Goal: Information Seeking & Learning: Learn about a topic

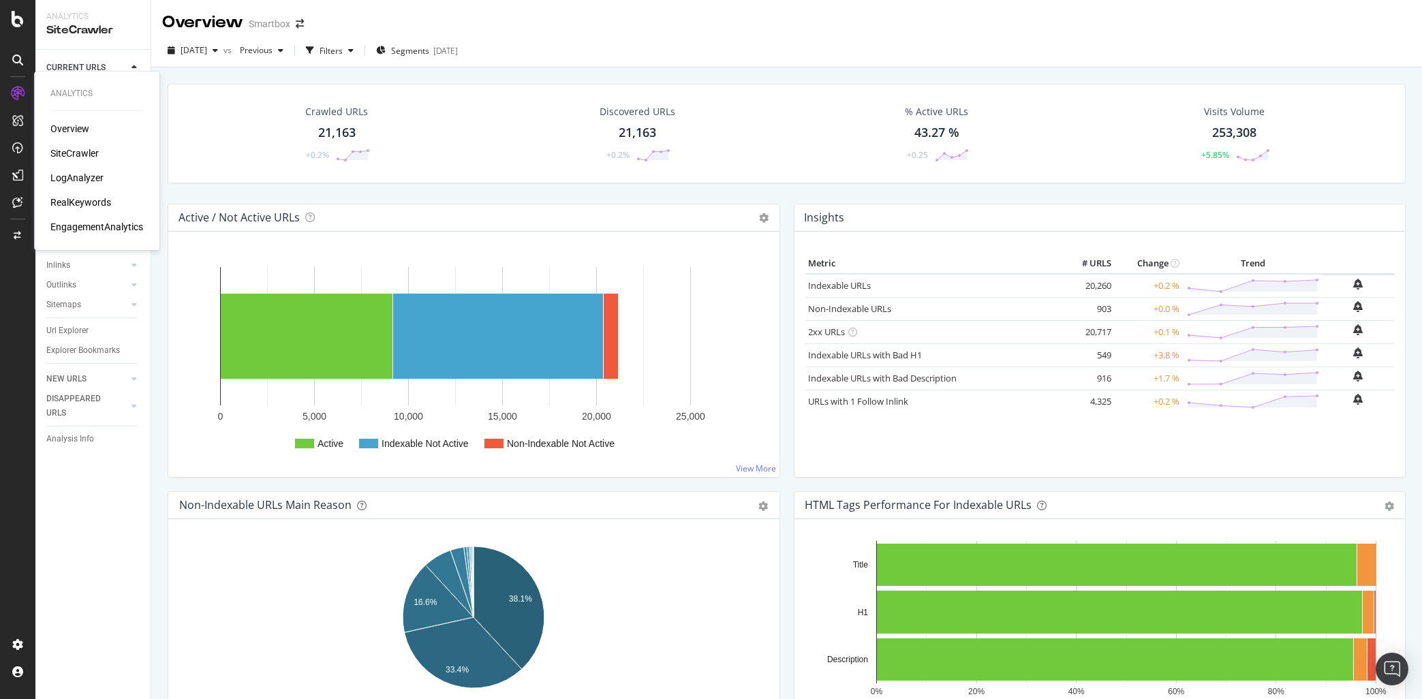
click at [81, 181] on div "LogAnalyzer" at bounding box center [76, 178] width 53 height 14
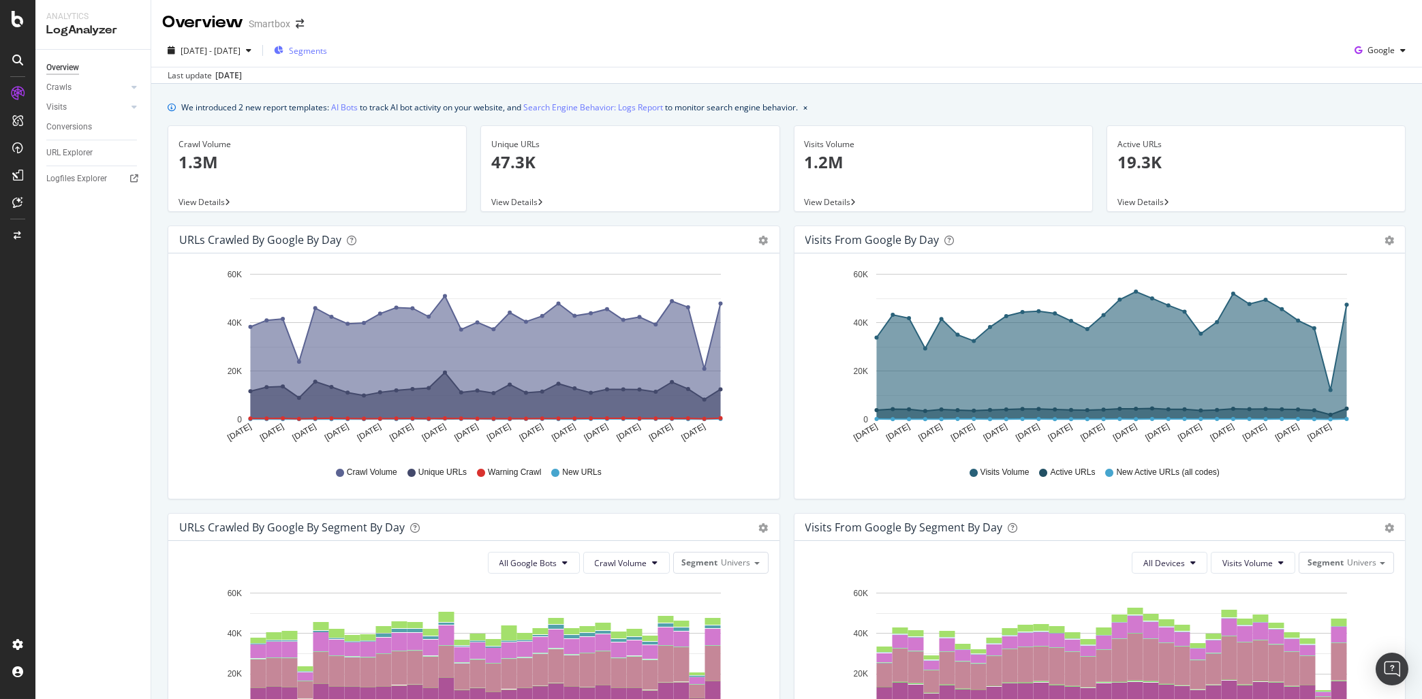
click at [327, 55] on span "Segments" at bounding box center [308, 51] width 38 height 12
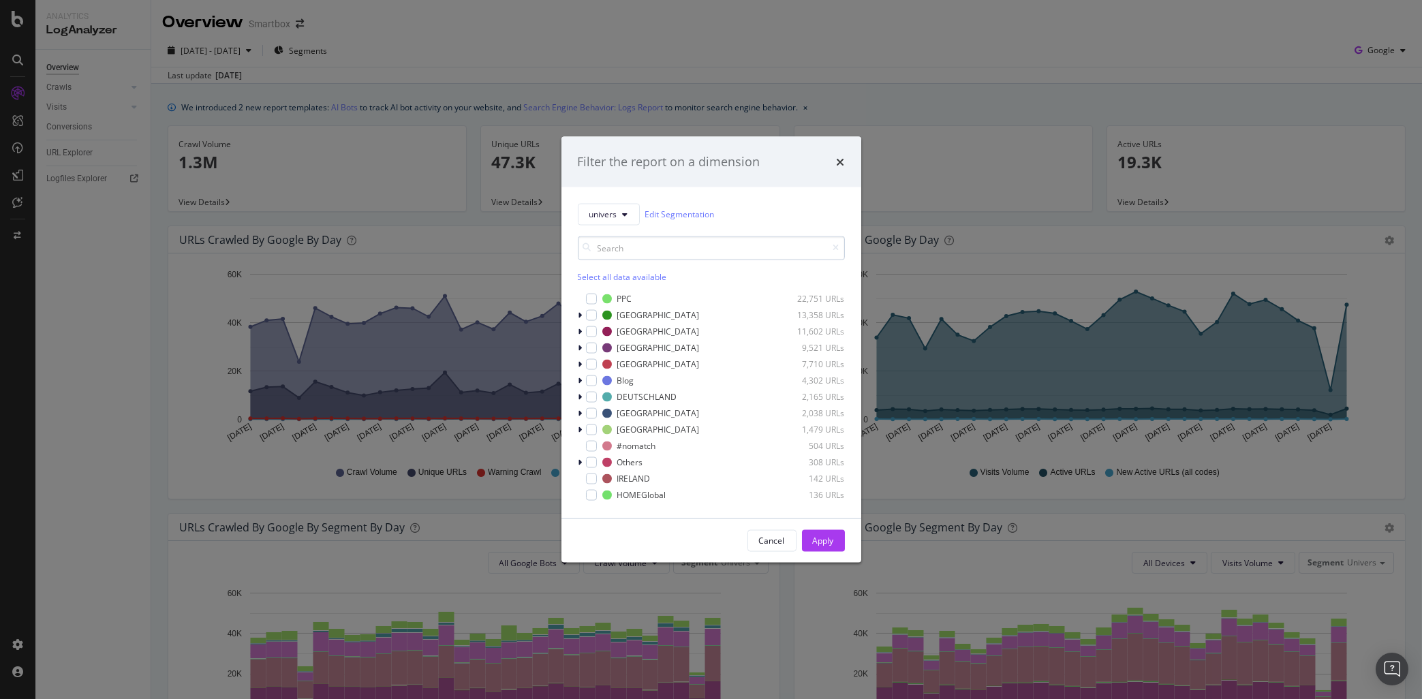
click at [649, 247] on input "modal" at bounding box center [711, 248] width 267 height 24
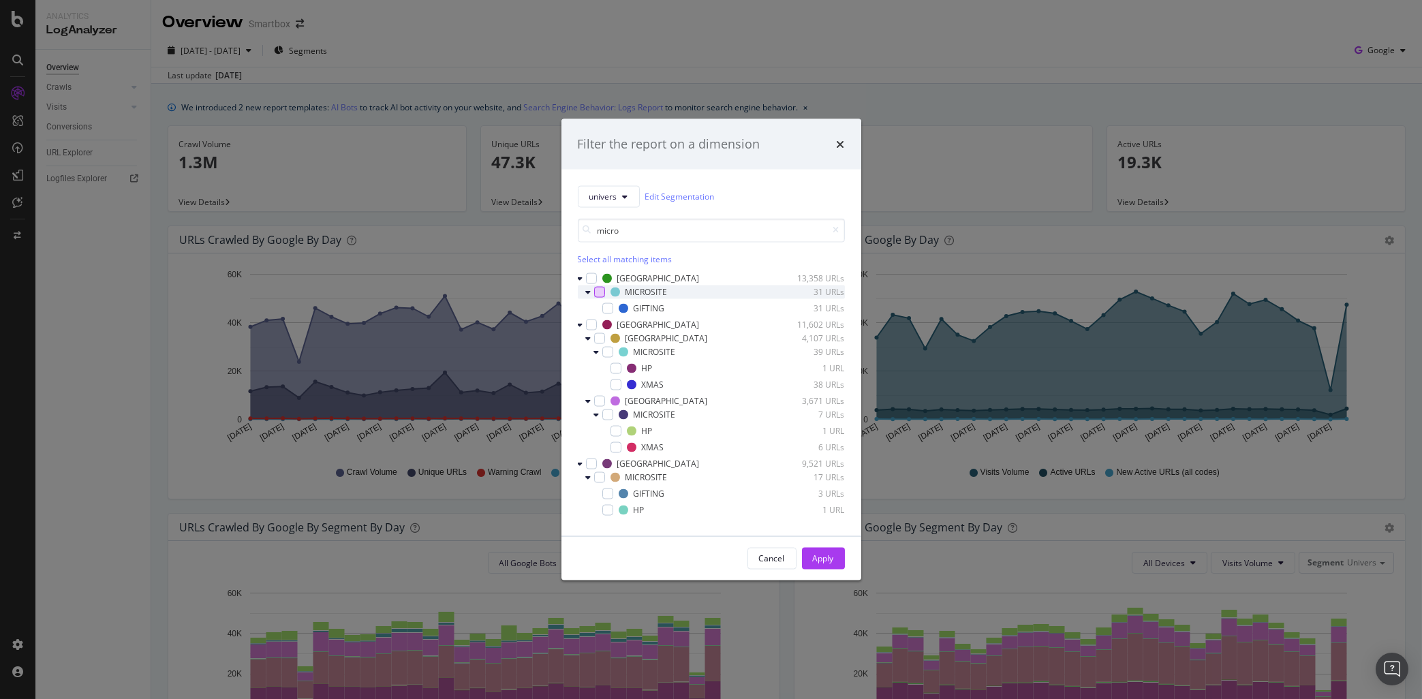
type input "micro"
click at [600, 293] on div "modal" at bounding box center [599, 291] width 11 height 11
click at [604, 354] on div "modal" at bounding box center [607, 351] width 11 height 11
click at [605, 416] on div "modal" at bounding box center [607, 414] width 11 height 11
click at [600, 478] on div "modal" at bounding box center [599, 476] width 11 height 11
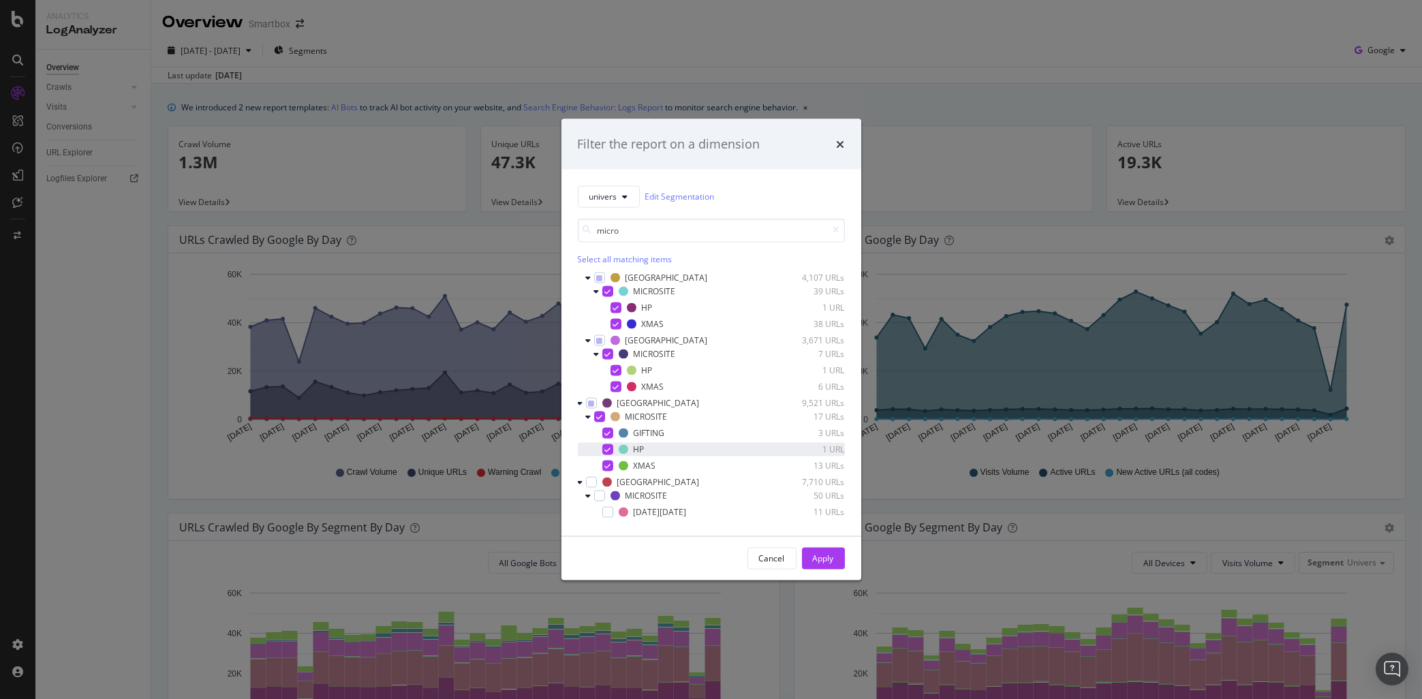
scroll to position [92, 0]
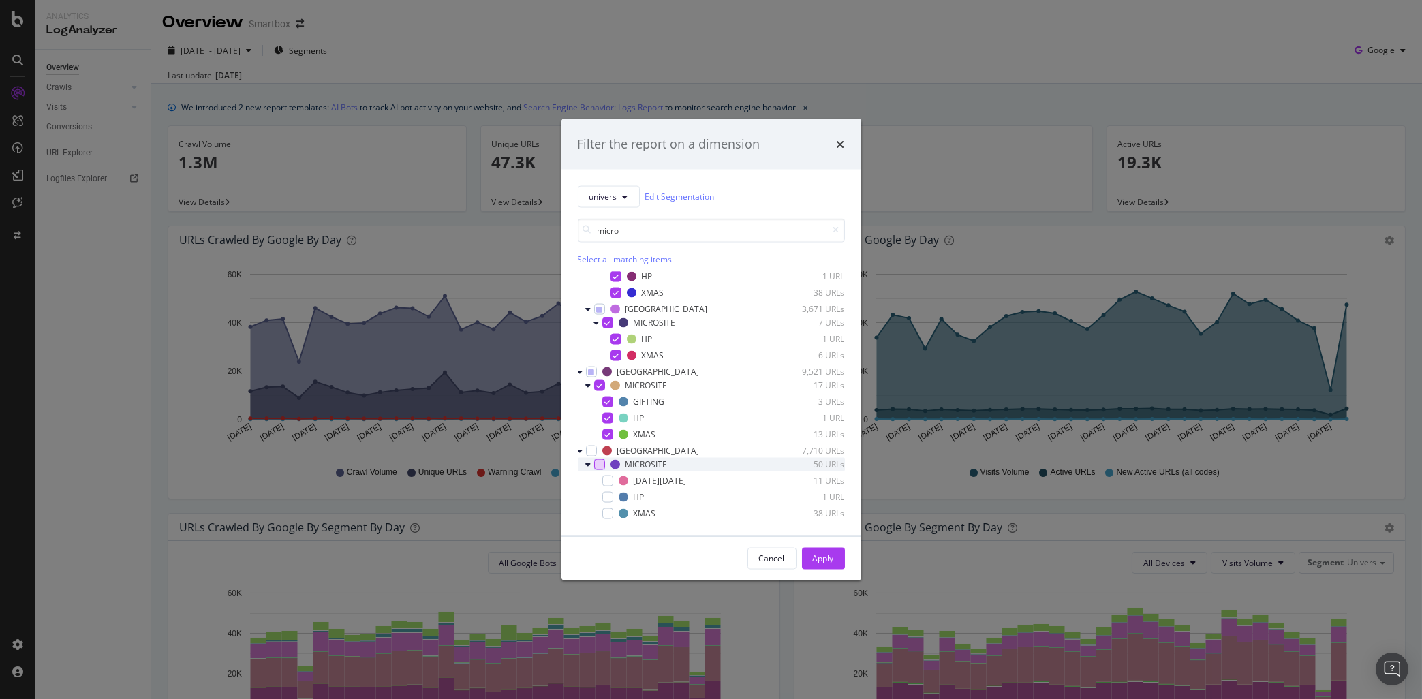
click at [600, 468] on div "modal" at bounding box center [599, 464] width 11 height 11
click at [834, 553] on button "Apply" at bounding box center [823, 558] width 43 height 22
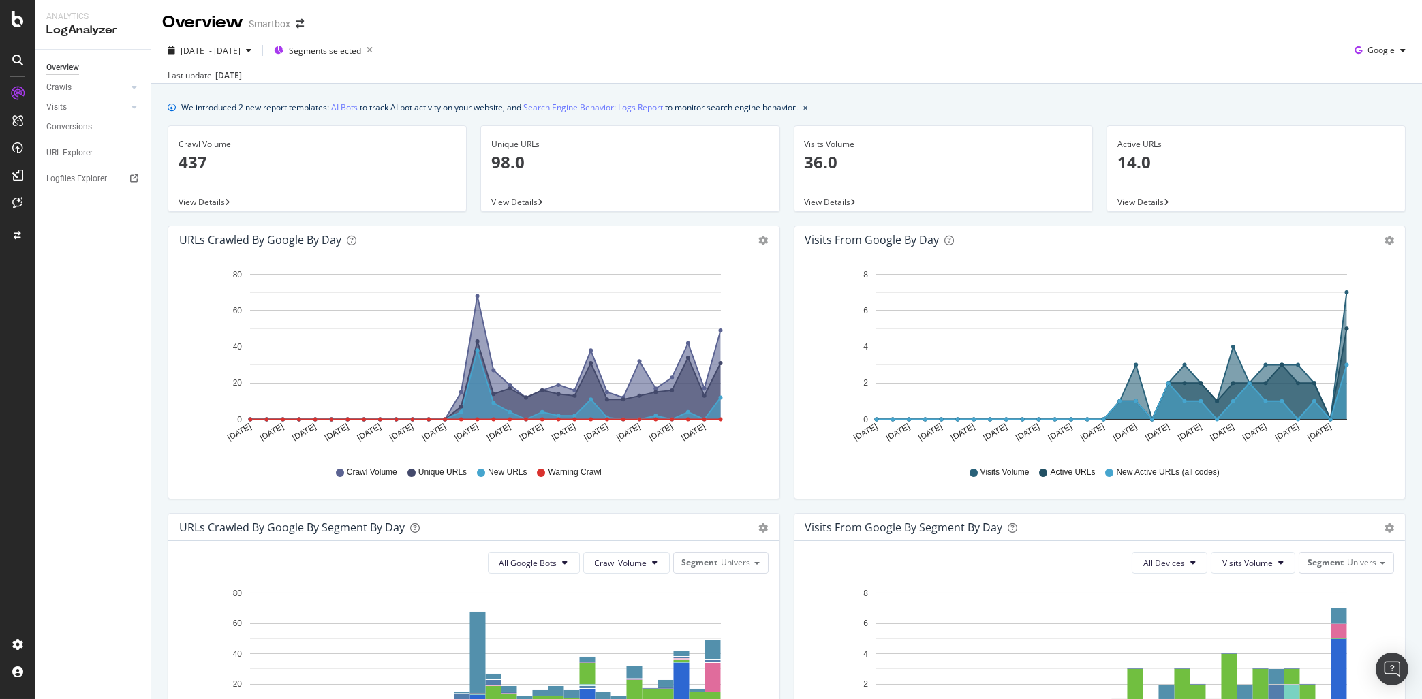
click at [511, 166] on p "98.0" at bounding box center [629, 162] width 277 height 23
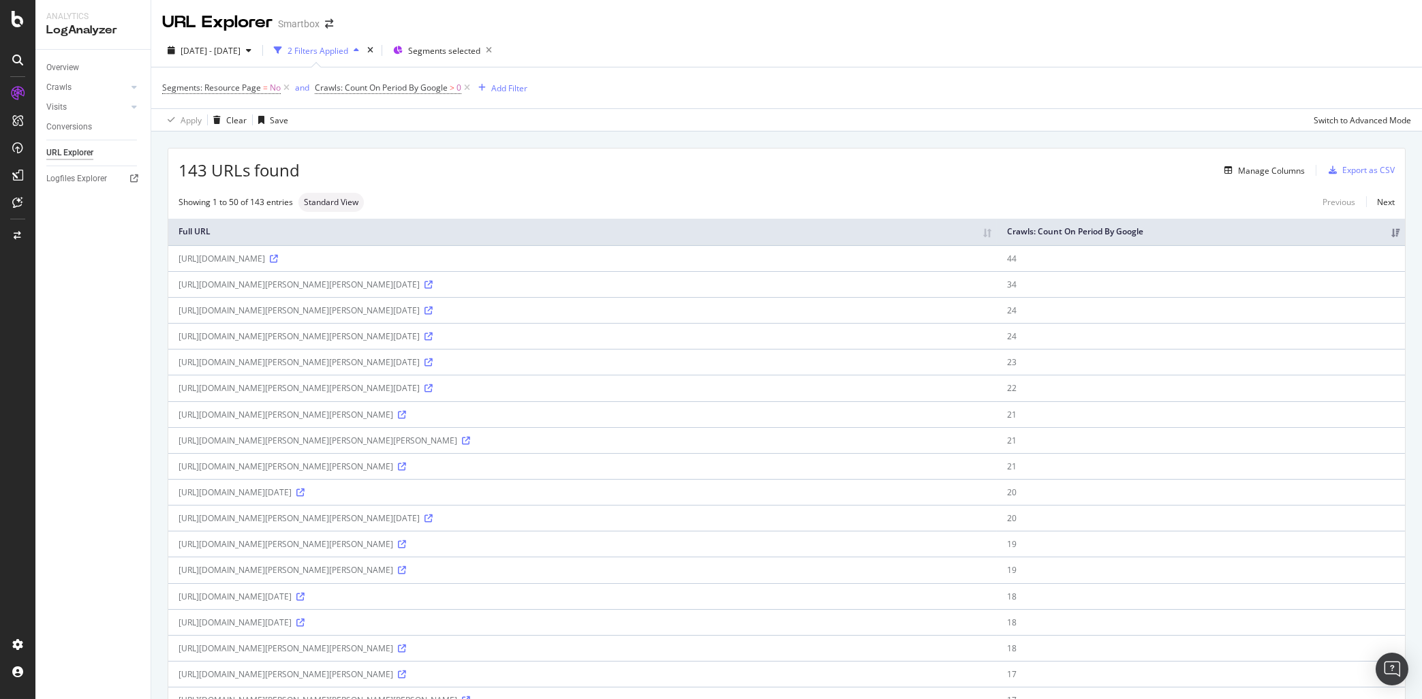
drag, startPoint x: 279, startPoint y: 337, endPoint x: 572, endPoint y: 339, distance: 293.0
click at [572, 339] on div "https://www.smartbox.com/fr/experiences-a-vivre/que-faire-a-noel/quel-cadeau-de…" at bounding box center [583, 336] width 808 height 12
click at [471, 340] on div "https://www.smartbox.com/fr/experiences-a-vivre/que-faire-a-noel/quel-cadeau-de…" at bounding box center [583, 336] width 808 height 12
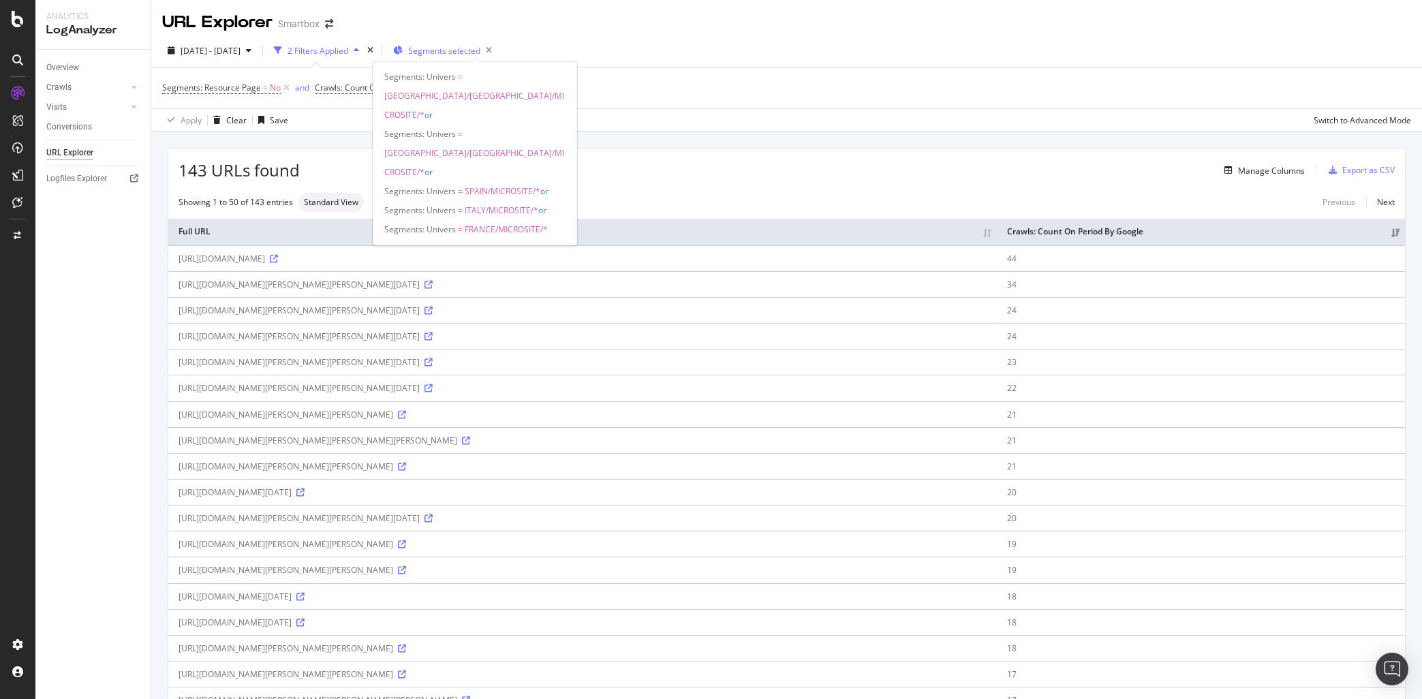
click at [480, 53] on span "Segments selected" at bounding box center [444, 51] width 72 height 12
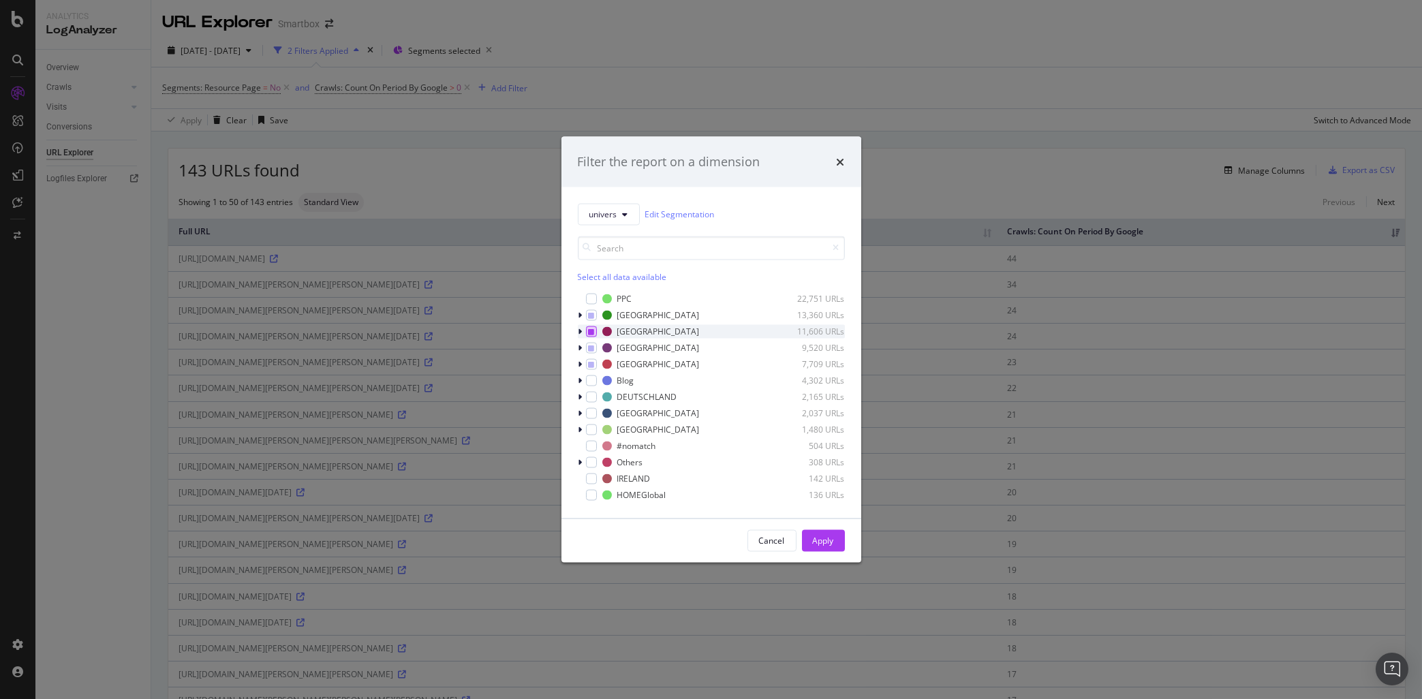
click at [591, 333] on icon "modal" at bounding box center [591, 331] width 6 height 7
click at [588, 332] on icon "modal" at bounding box center [591, 331] width 6 height 7
click at [589, 348] on icon "modal" at bounding box center [591, 347] width 6 height 7
click at [591, 366] on icon "modal" at bounding box center [591, 363] width 6 height 7
click at [833, 548] on div "Apply" at bounding box center [823, 540] width 21 height 20
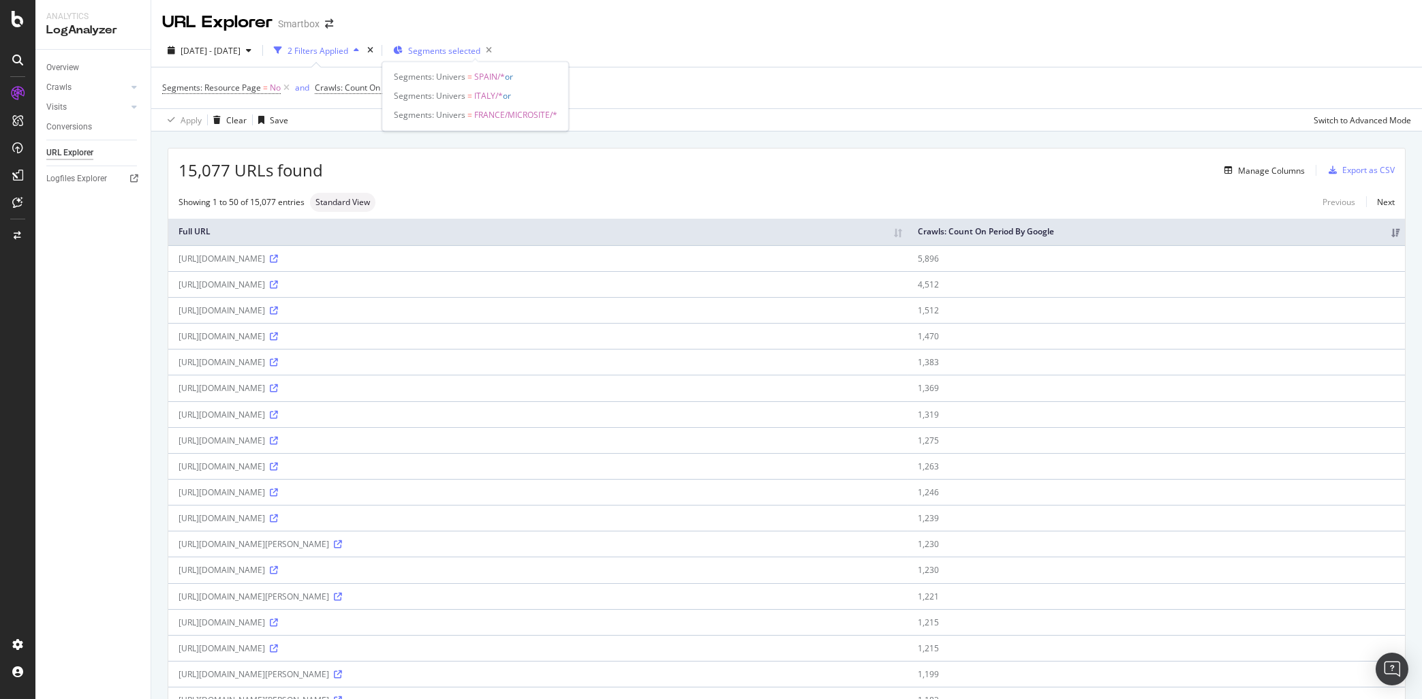
click at [474, 52] on span "Segments selected" at bounding box center [444, 51] width 72 height 12
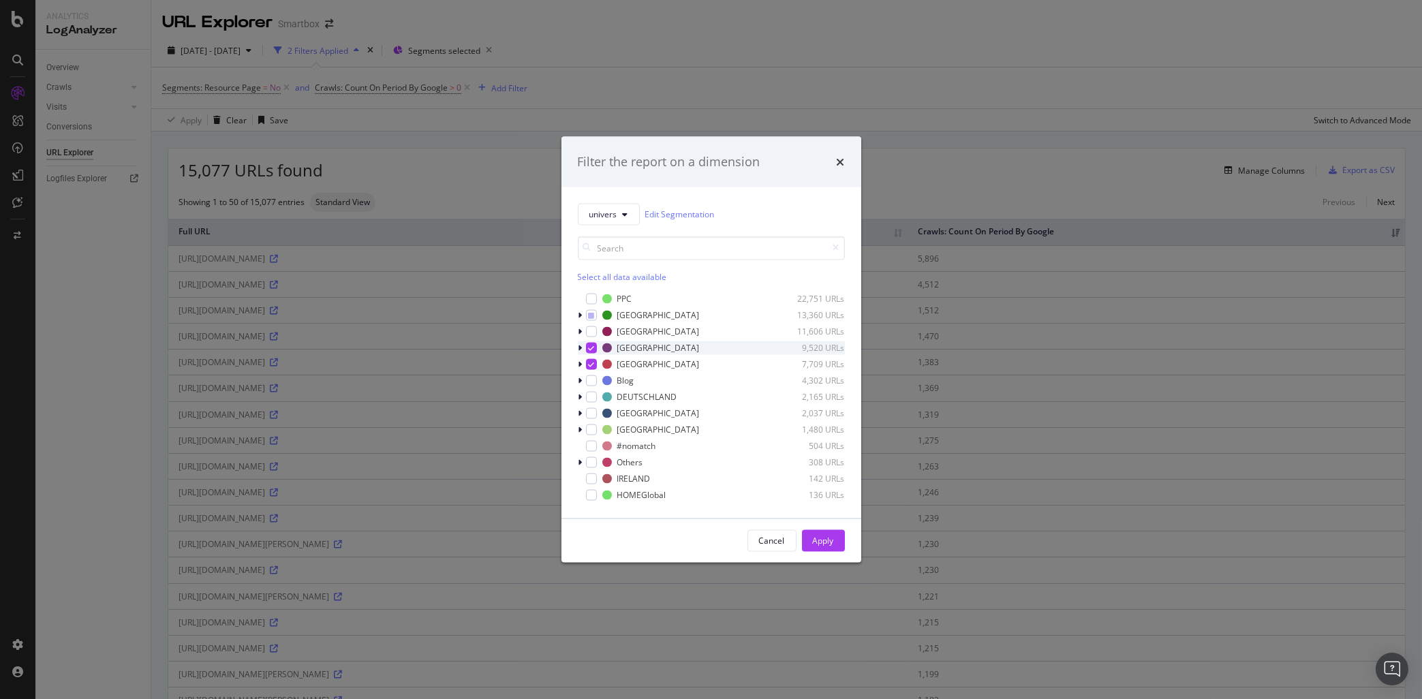
click at [589, 347] on icon "modal" at bounding box center [591, 347] width 6 height 7
click at [591, 362] on icon "modal" at bounding box center [591, 363] width 6 height 7
click at [581, 318] on icon "modal" at bounding box center [580, 315] width 4 height 8
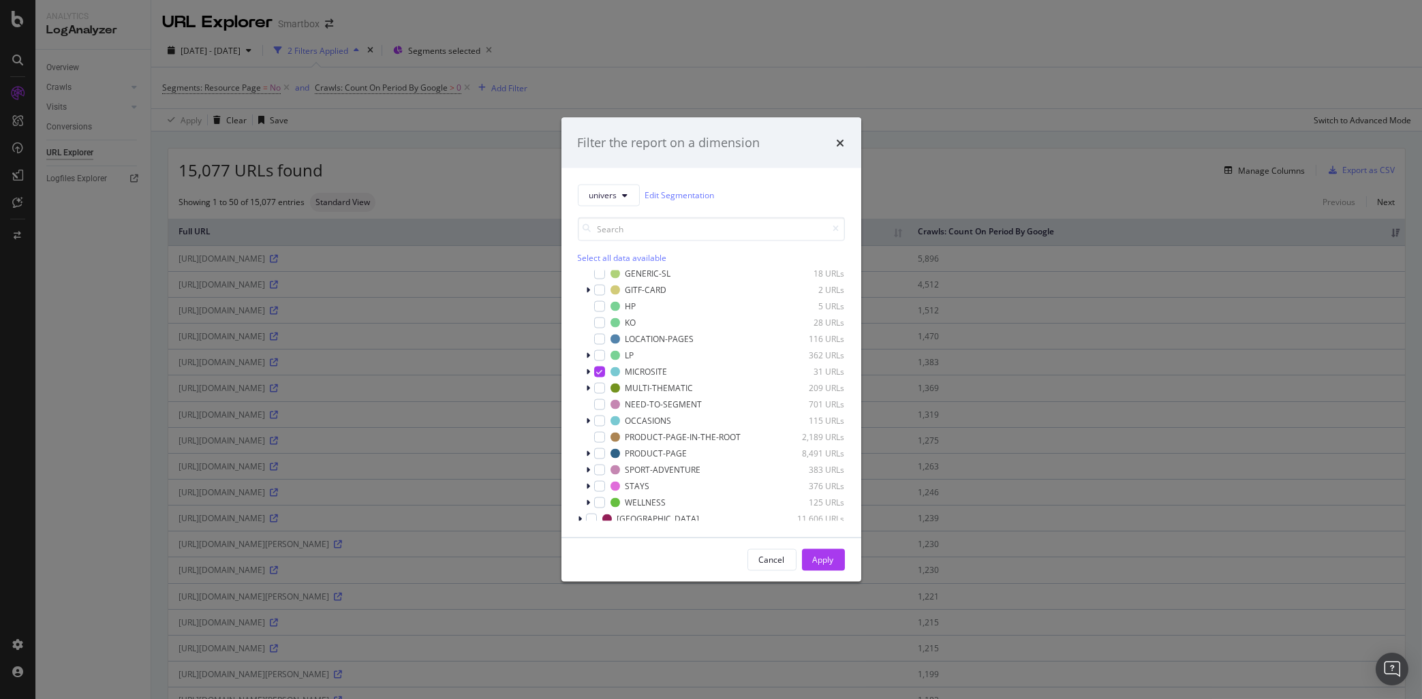
scroll to position [127, 0]
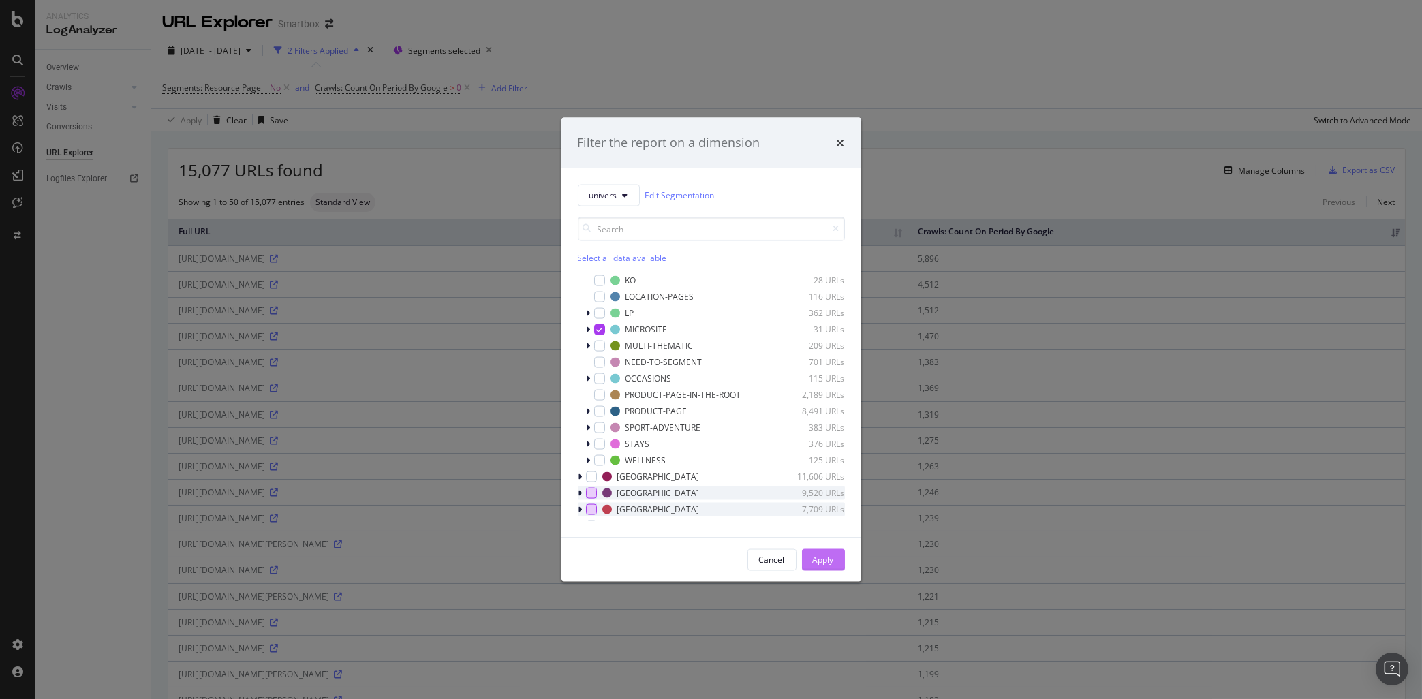
click at [821, 566] on div "Apply" at bounding box center [823, 559] width 21 height 20
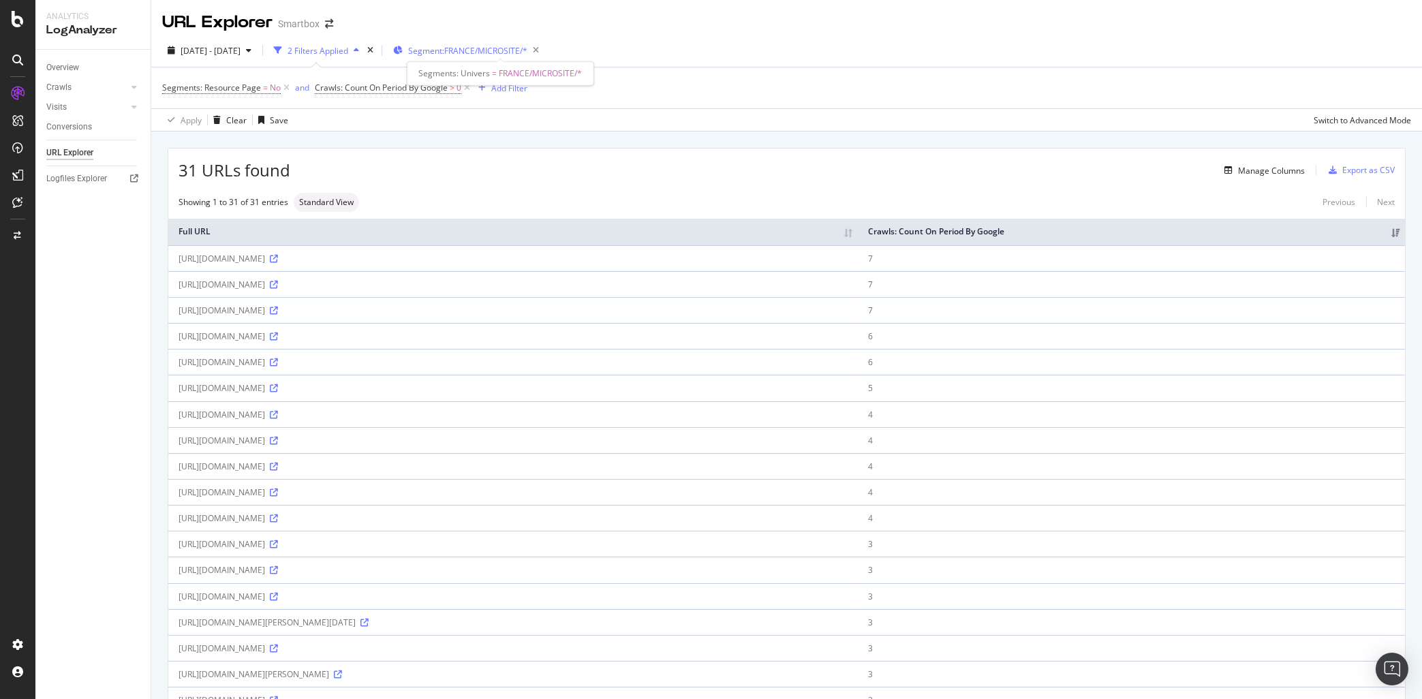
click at [504, 52] on span "Segment: FRANCE/MICROSITE/*" at bounding box center [467, 51] width 119 height 12
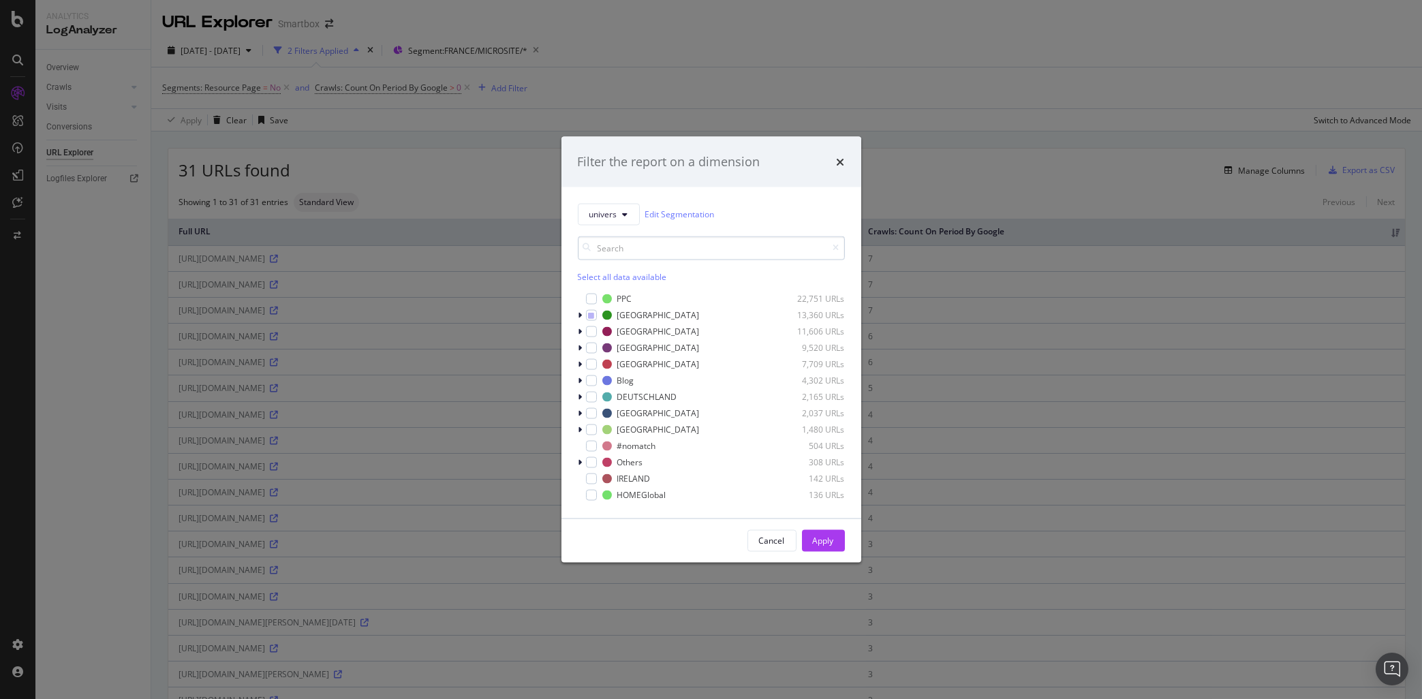
click at [601, 247] on input "modal" at bounding box center [711, 248] width 267 height 24
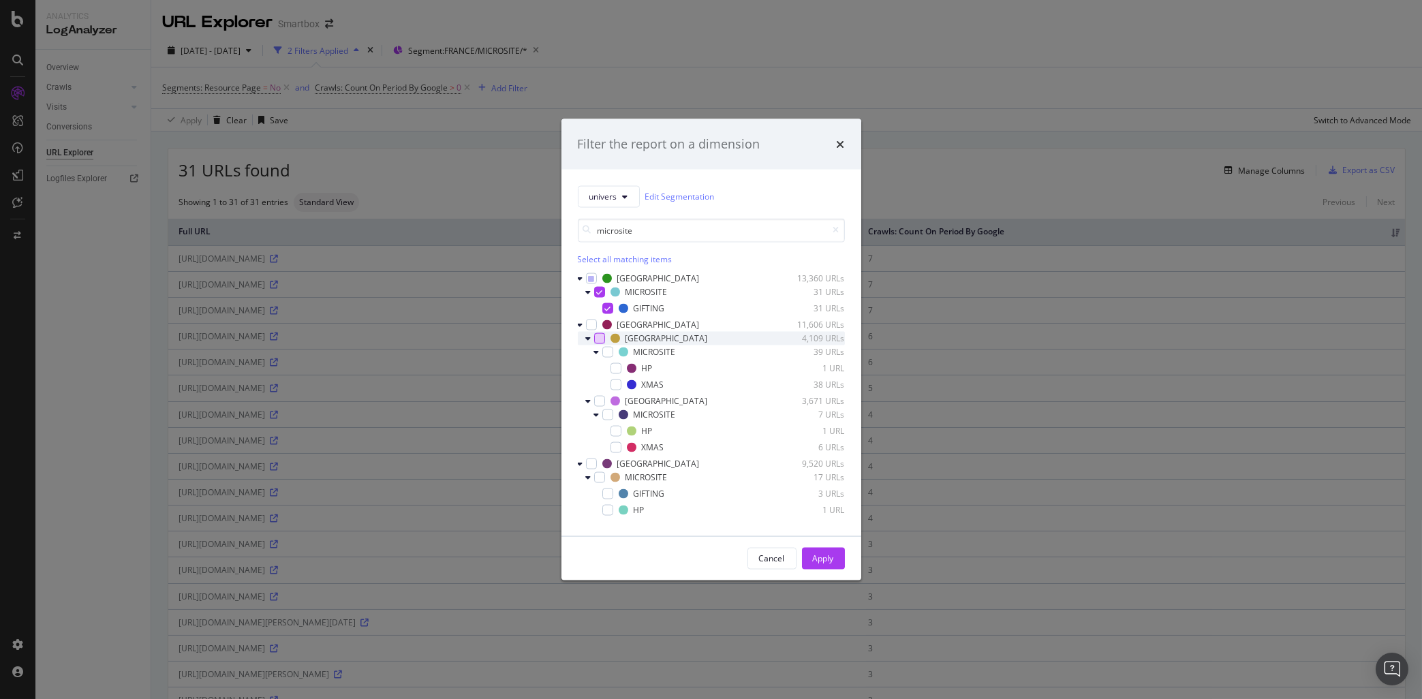
type input "microsite"
click at [596, 339] on div "modal" at bounding box center [599, 338] width 11 height 11
click at [595, 402] on div "modal" at bounding box center [599, 400] width 11 height 11
click at [589, 469] on div "modal" at bounding box center [591, 463] width 11 height 11
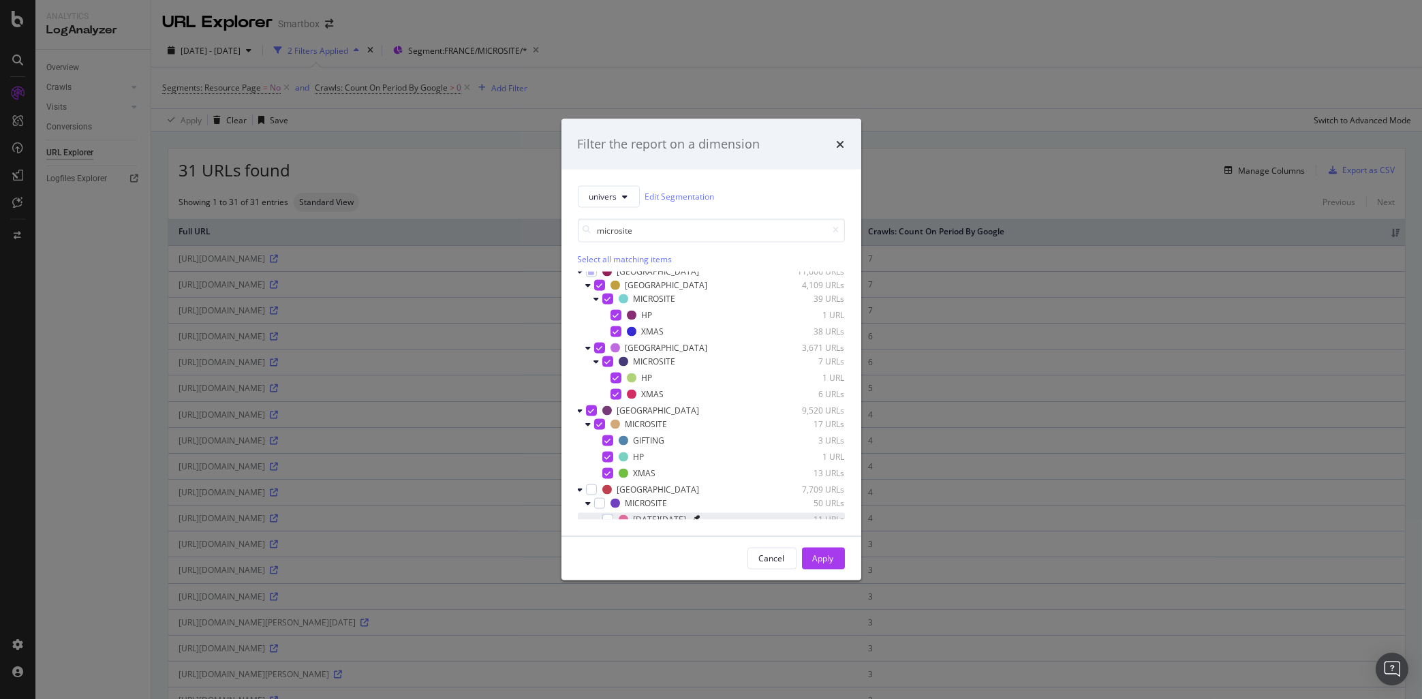
scroll to position [92, 0]
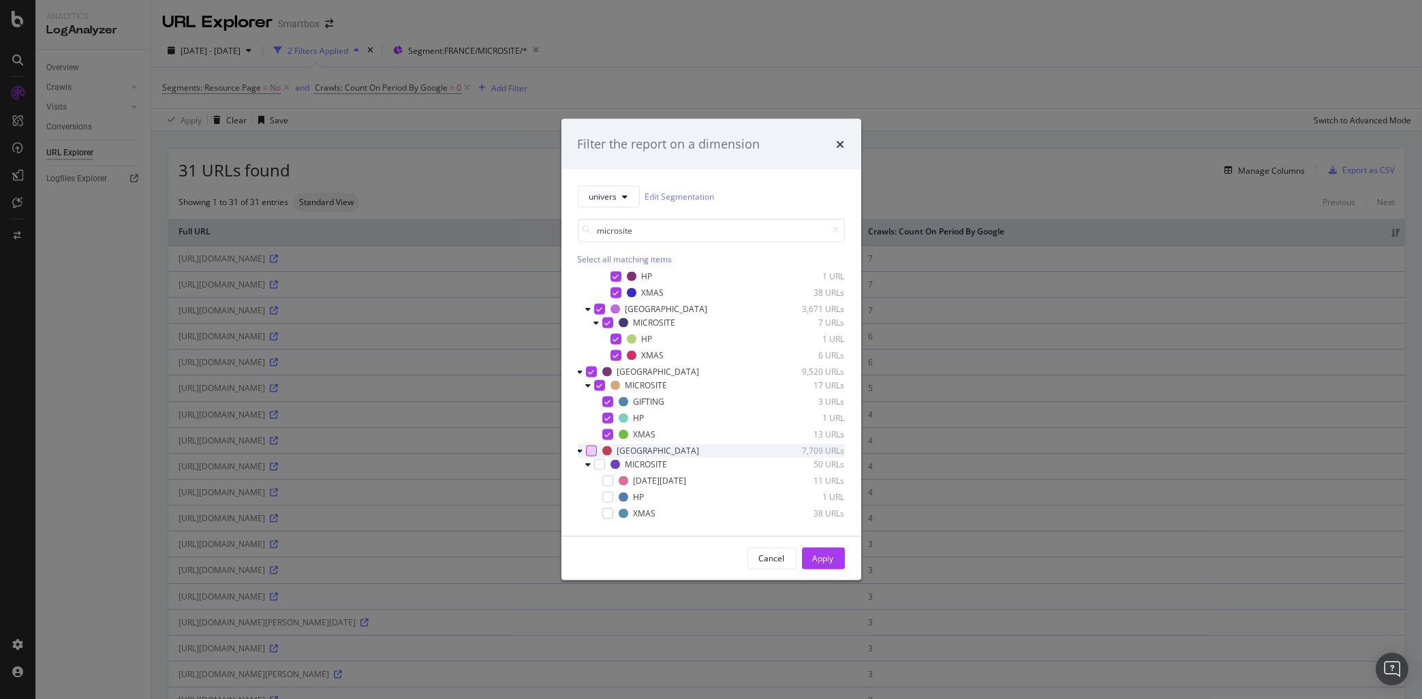
click at [588, 455] on div "modal" at bounding box center [591, 450] width 11 height 11
click at [833, 566] on div "Apply" at bounding box center [823, 558] width 21 height 20
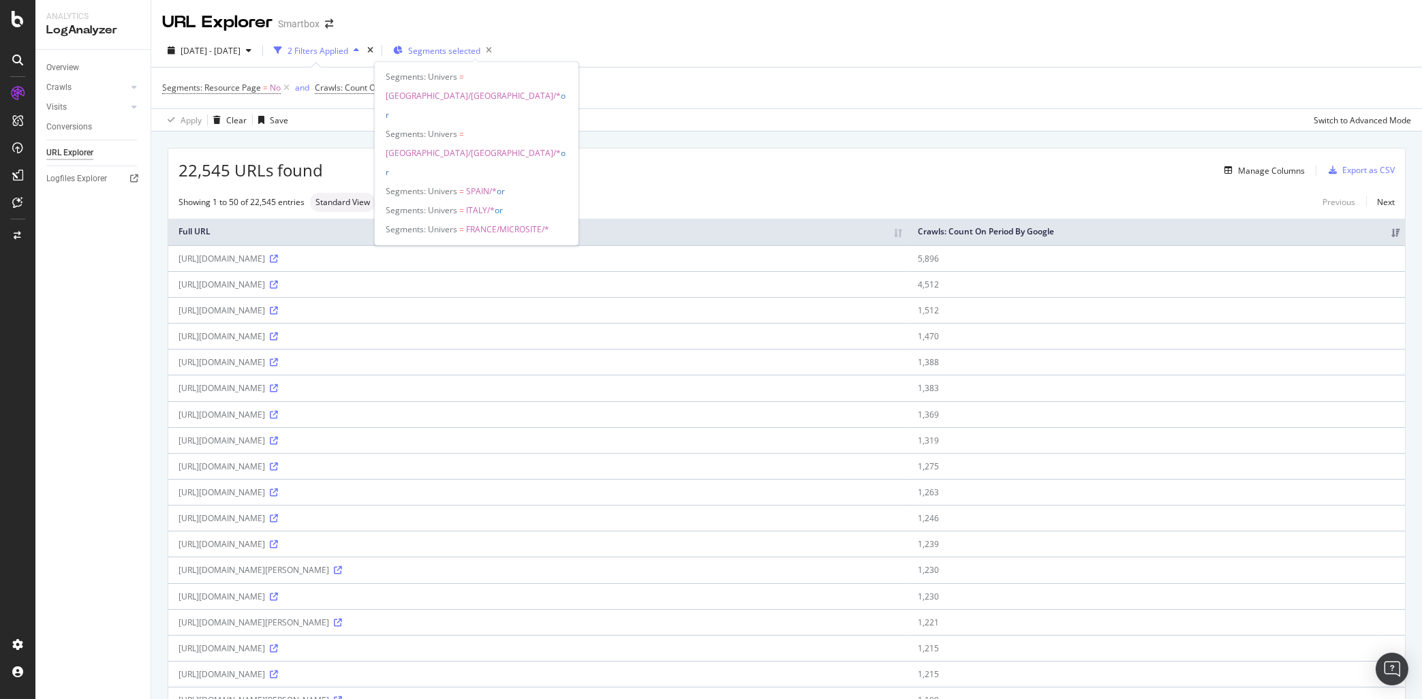
click at [480, 53] on span "Segments selected" at bounding box center [444, 51] width 72 height 12
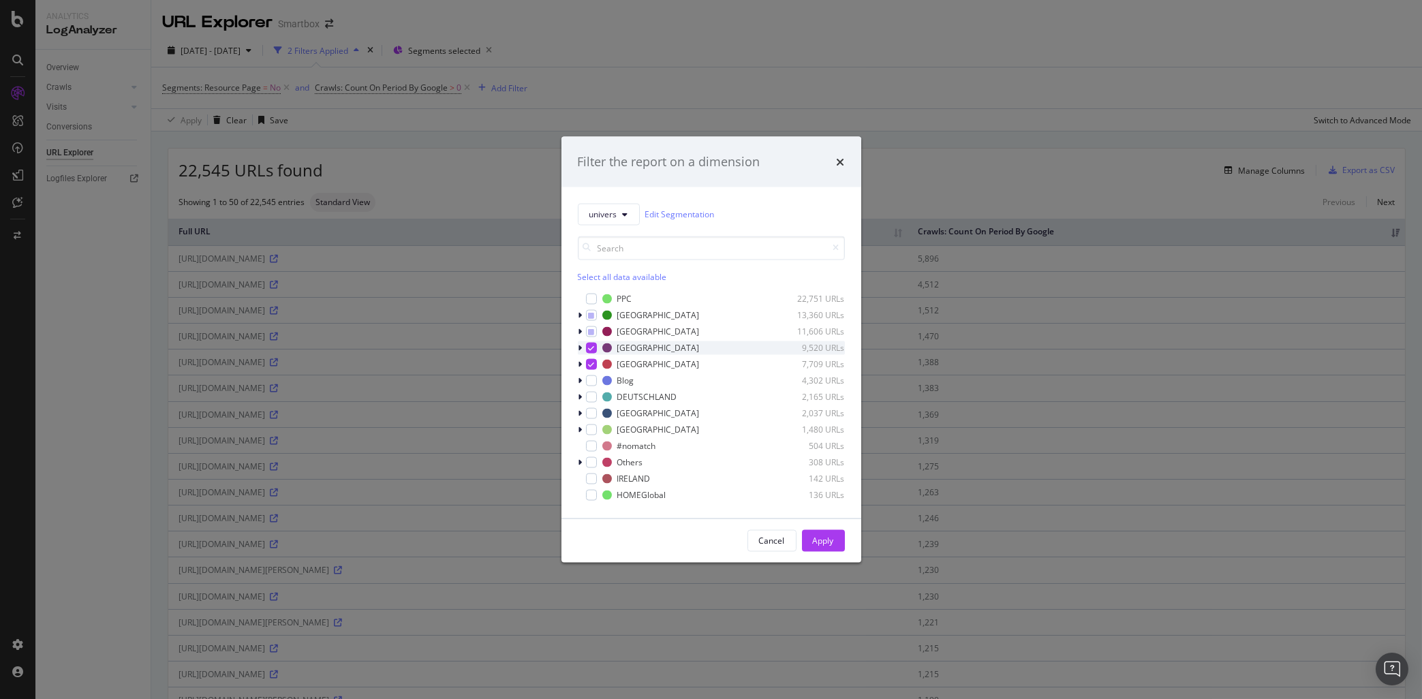
click at [579, 346] on icon "modal" at bounding box center [580, 347] width 4 height 8
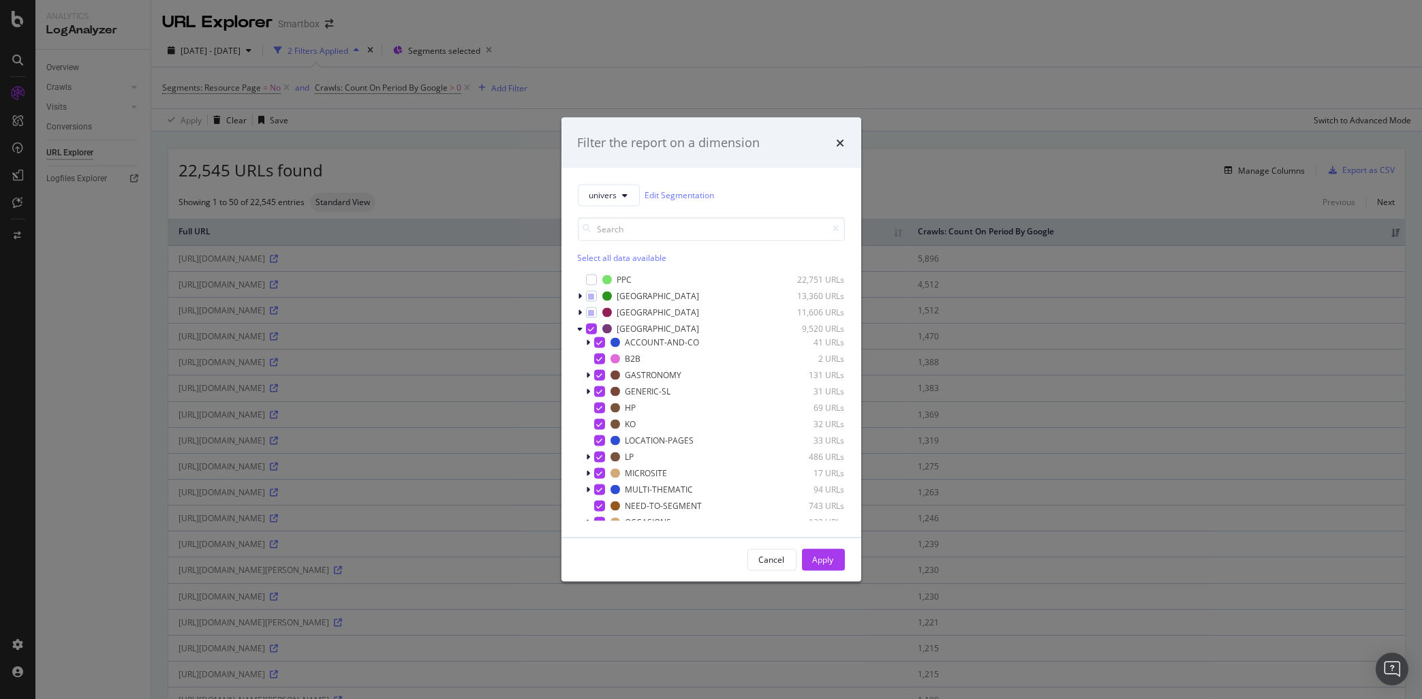
click at [608, 256] on div "Select all data available" at bounding box center [711, 257] width 267 height 12
click at [608, 256] on div "Unselect all data available" at bounding box center [711, 257] width 267 height 12
click at [628, 230] on input "modal" at bounding box center [711, 229] width 267 height 24
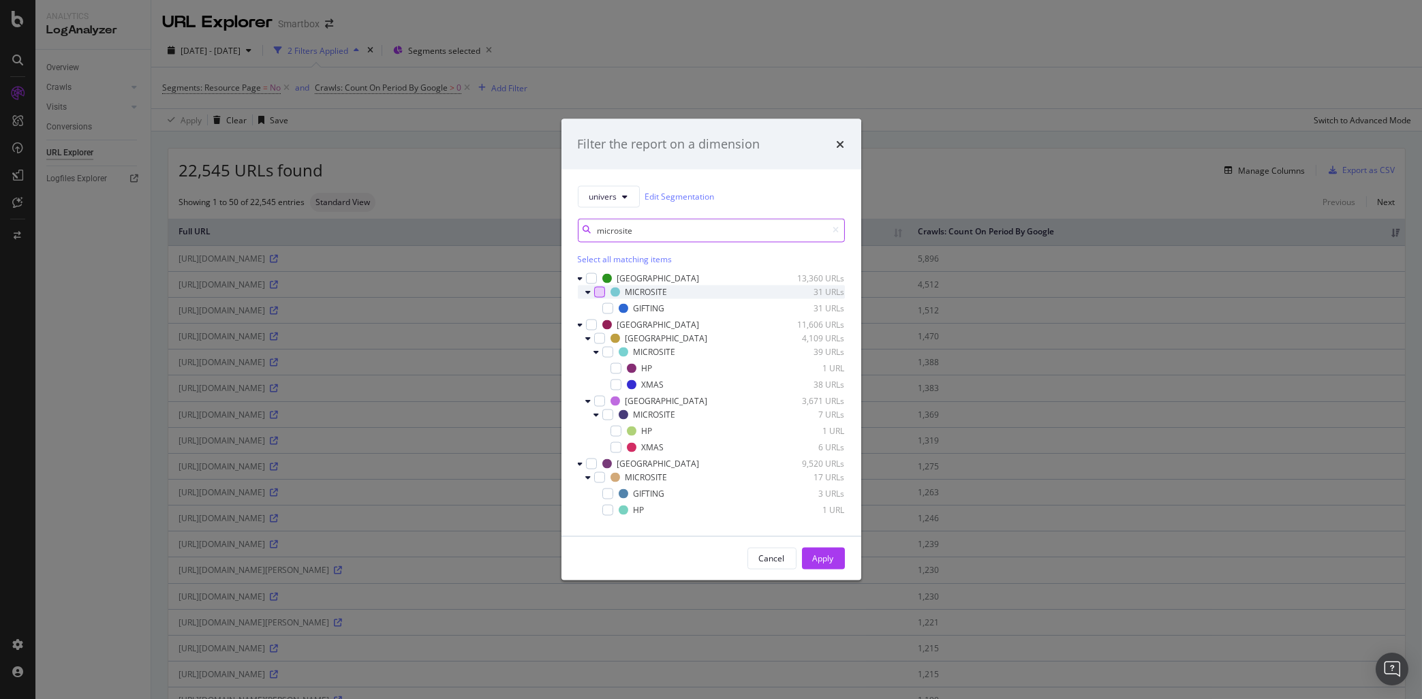
type input "microsite"
click at [594, 295] on div "modal" at bounding box center [599, 291] width 11 height 11
click at [608, 353] on div "modal" at bounding box center [607, 351] width 11 height 11
click at [607, 415] on div "modal" at bounding box center [607, 414] width 11 height 11
click at [598, 482] on div "modal" at bounding box center [599, 476] width 11 height 11
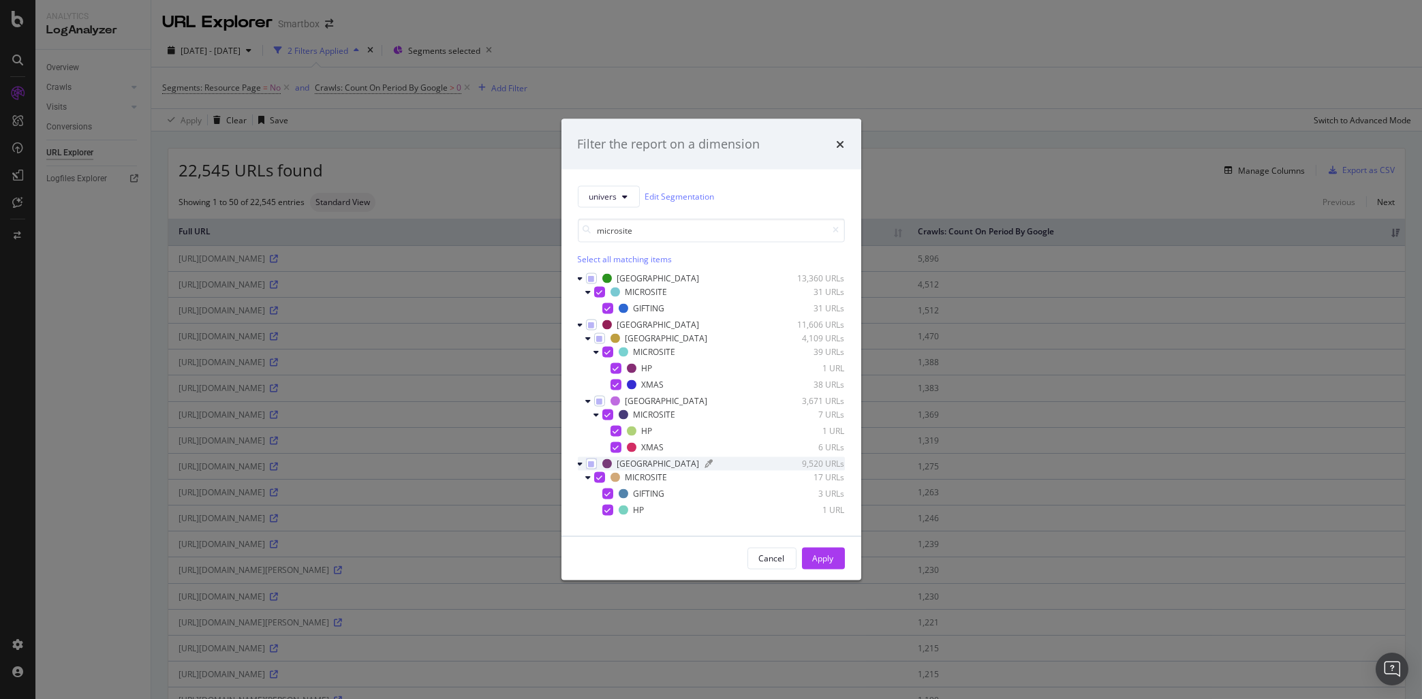
scroll to position [92, 0]
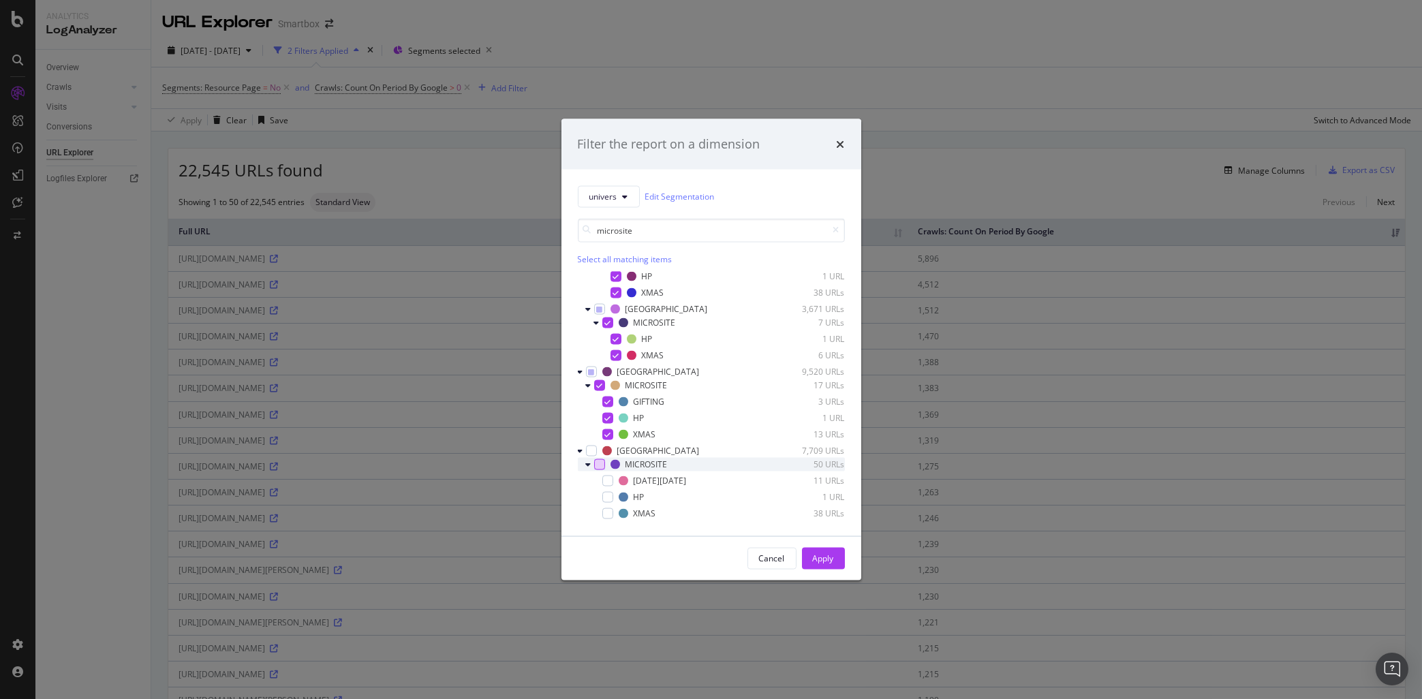
click at [599, 467] on div "modal" at bounding box center [599, 464] width 11 height 11
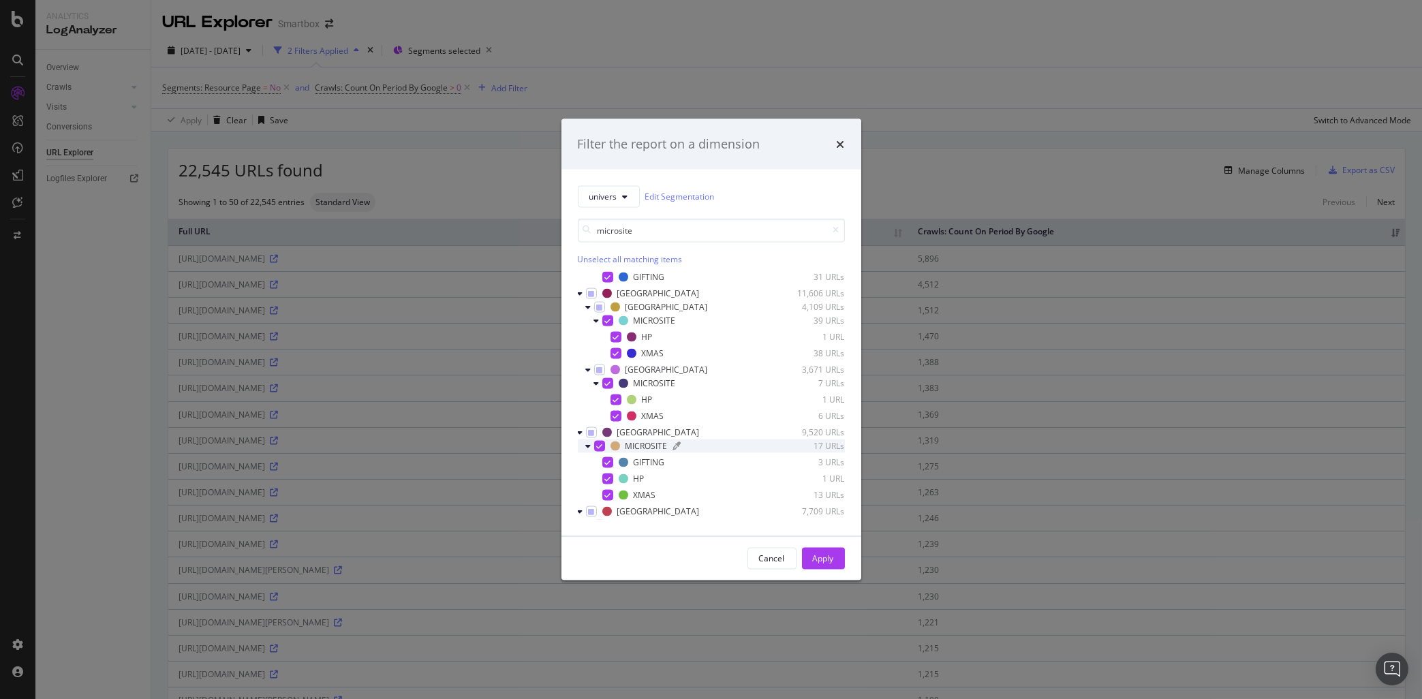
scroll to position [0, 0]
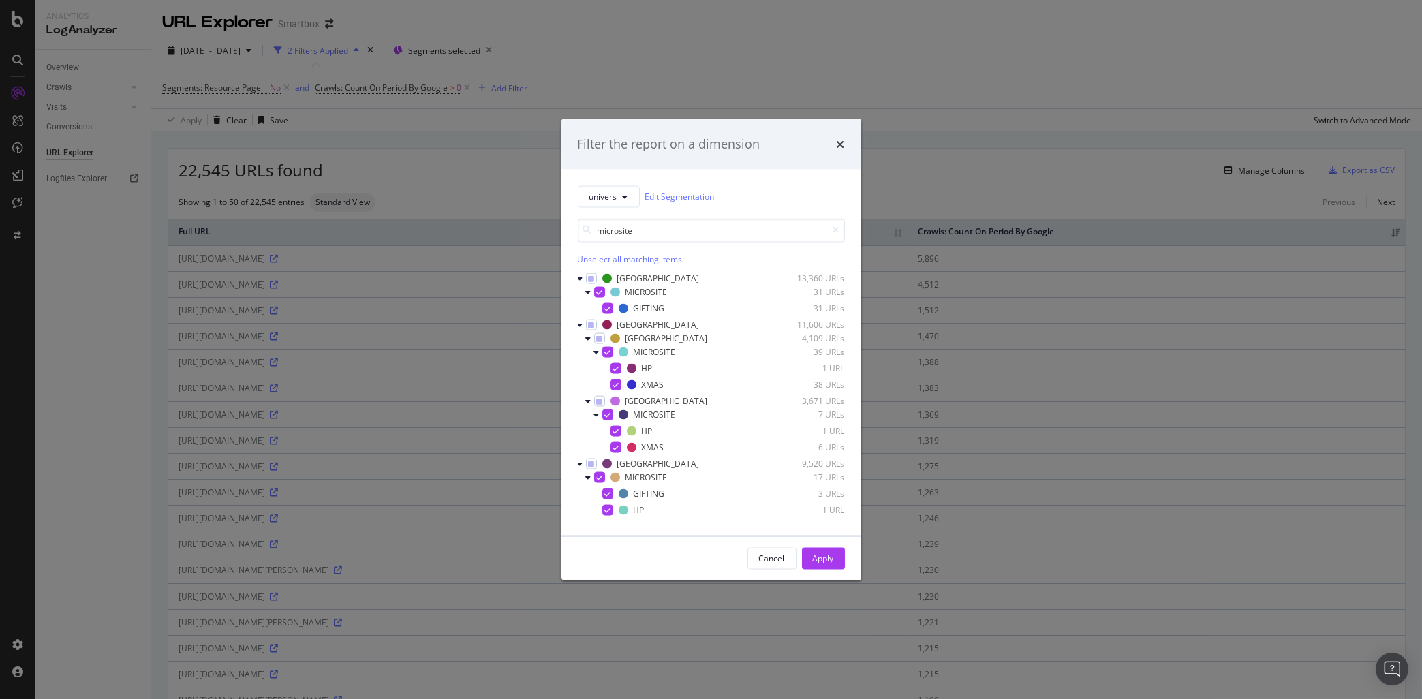
drag, startPoint x: 828, startPoint y: 567, endPoint x: 819, endPoint y: 572, distance: 10.4
click at [827, 567] on div "Apply" at bounding box center [823, 558] width 21 height 20
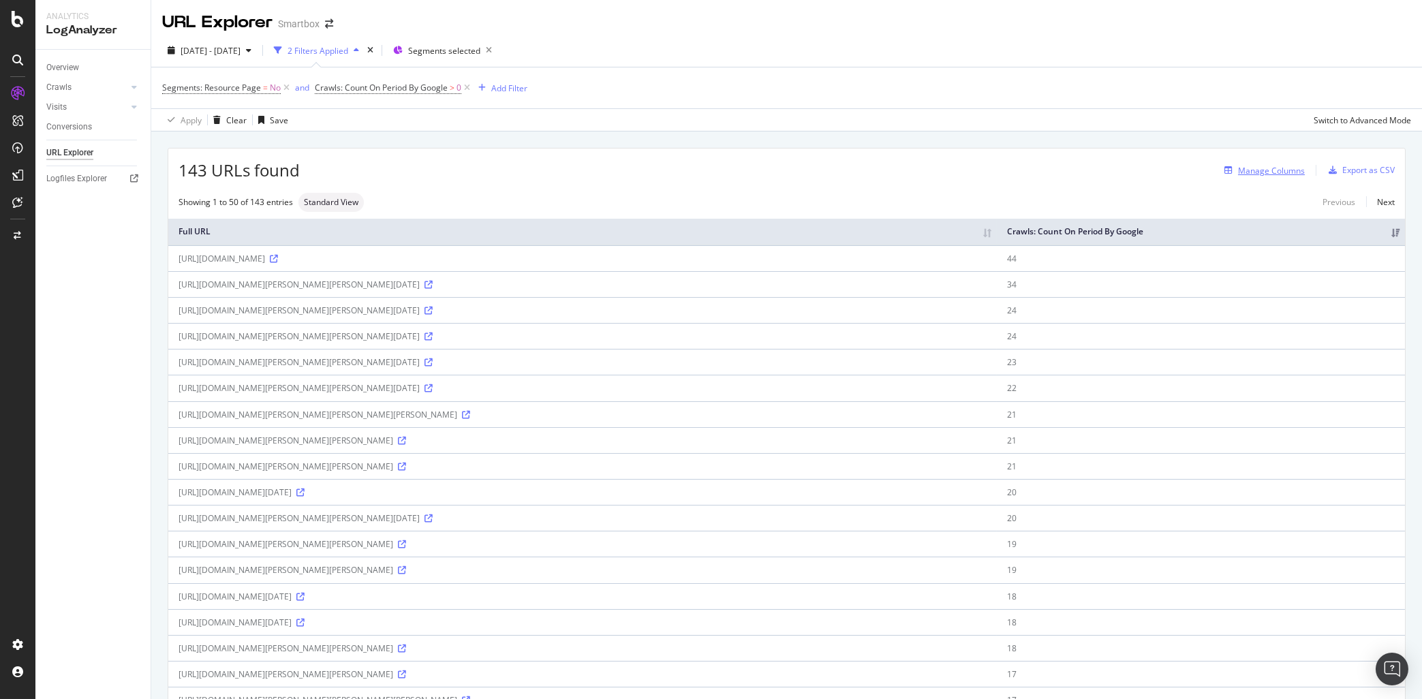
click at [1273, 174] on div "Manage Columns" at bounding box center [1271, 171] width 67 height 12
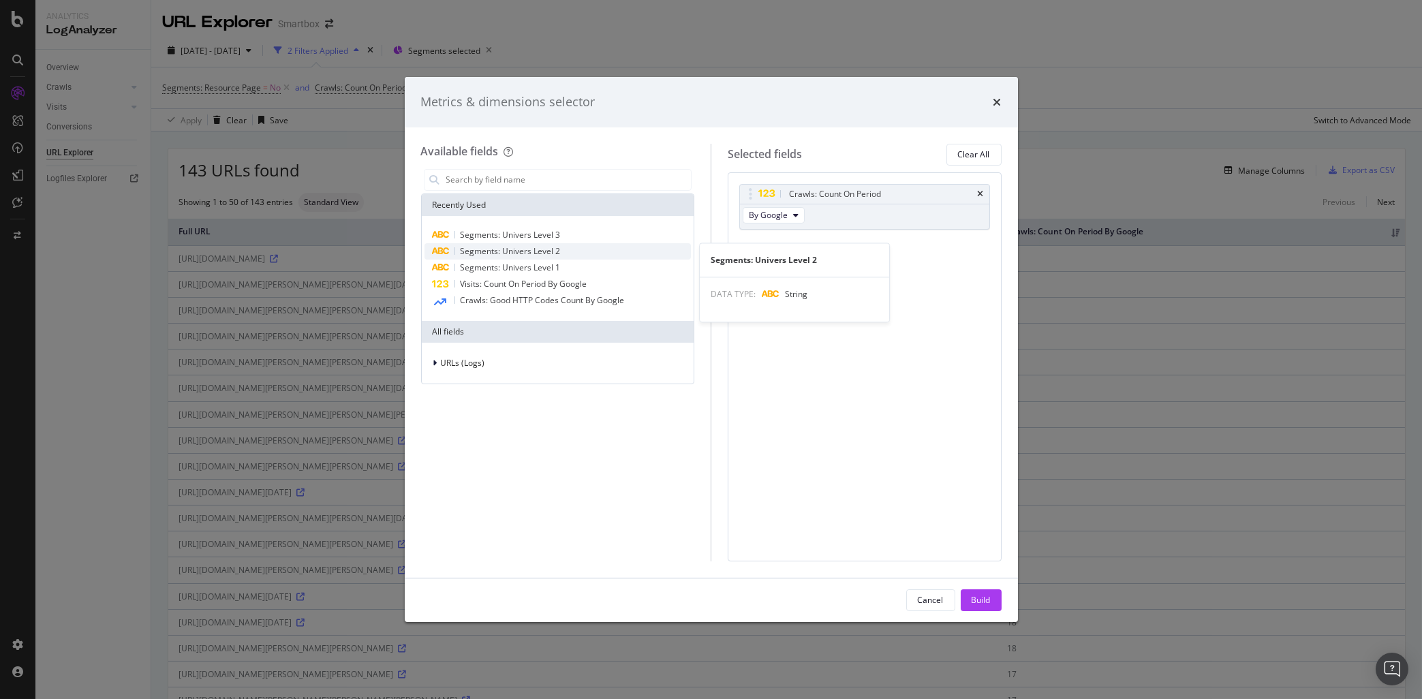
click at [509, 250] on span "Segments: Univers Level 2" at bounding box center [511, 251] width 100 height 12
click at [526, 231] on span "Segments: Univers Level 3" at bounding box center [511, 235] width 100 height 12
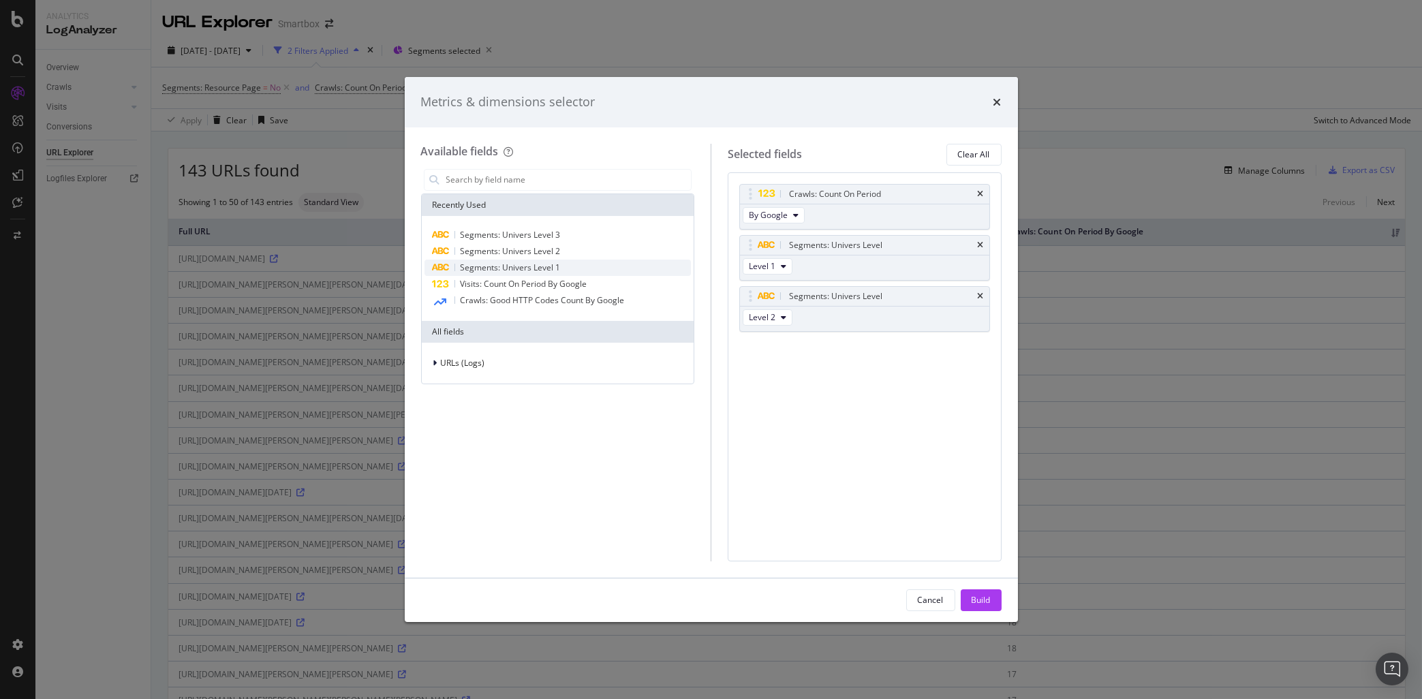
click at [521, 261] on div "Segments: Univers Level 1" at bounding box center [557, 268] width 267 height 16
click at [989, 604] on div "Build" at bounding box center [981, 600] width 19 height 12
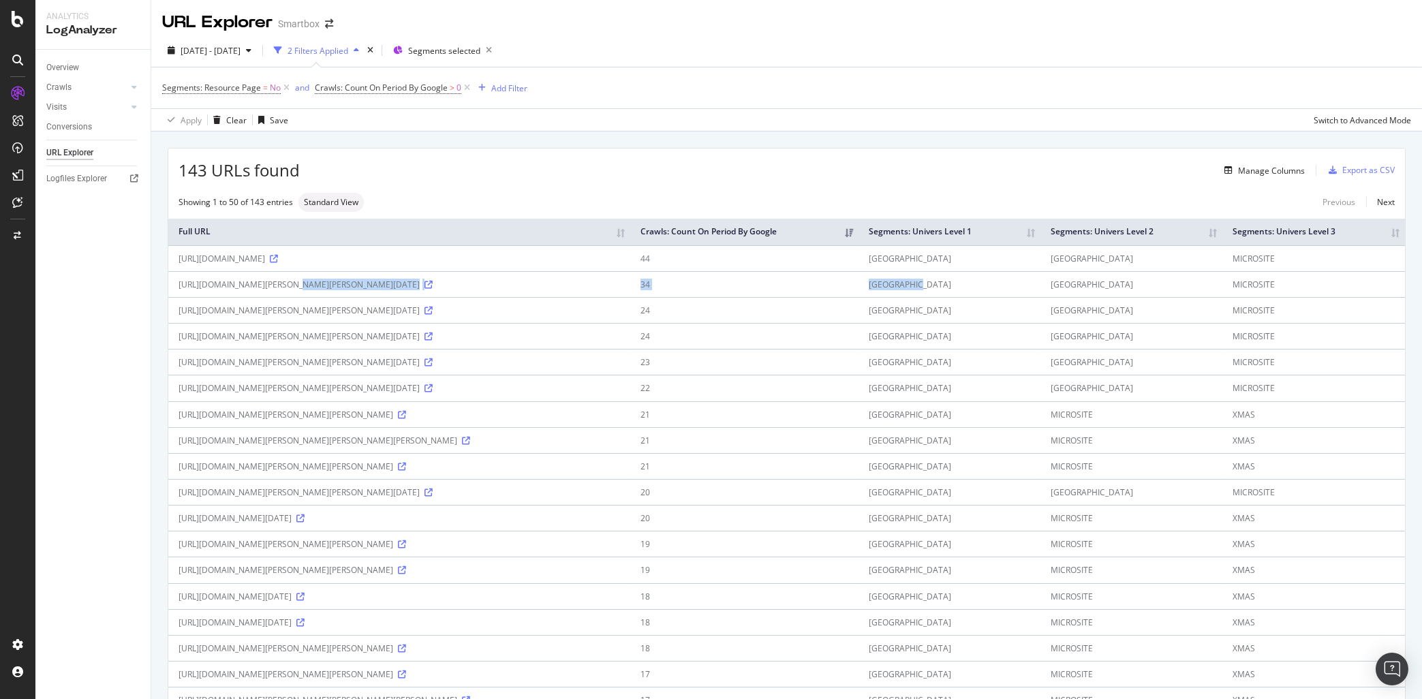
drag, startPoint x: 268, startPoint y: 285, endPoint x: 1051, endPoint y: 285, distance: 783.6
click at [1051, 285] on tr "https://www.smartbox.com/fr/experiences-a-vivre/que-faire-a-noel/quel-cadeau-de…" at bounding box center [786, 284] width 1237 height 26
click at [980, 285] on td "[GEOGRAPHIC_DATA]" at bounding box center [950, 284] width 182 height 26
drag, startPoint x: 982, startPoint y: 288, endPoint x: 1034, endPoint y: 285, distance: 52.6
click at [1034, 285] on td "[GEOGRAPHIC_DATA]" at bounding box center [950, 284] width 182 height 26
